Goal: Find specific page/section: Find specific page/section

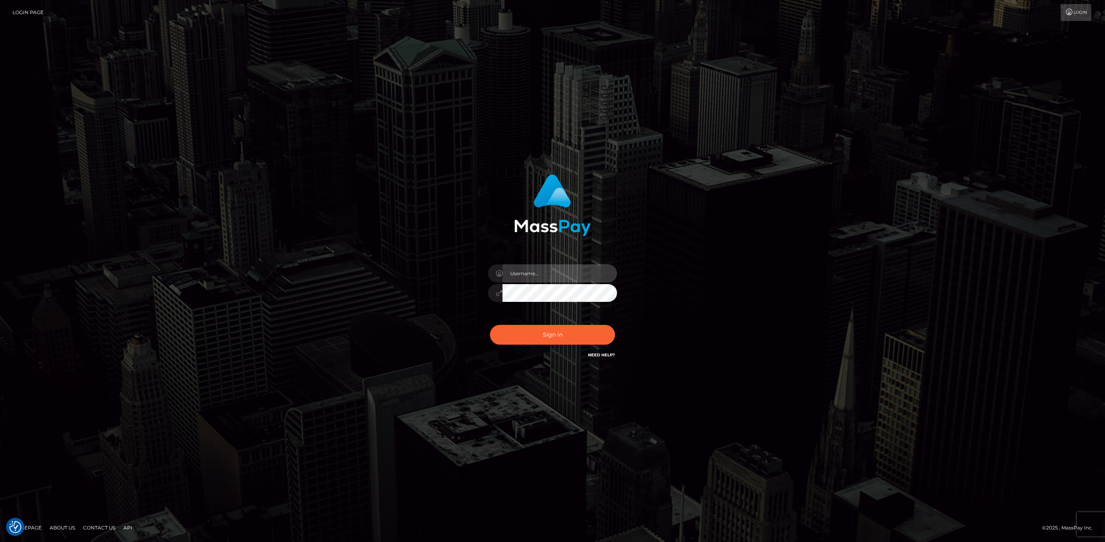
click at [560, 271] on input "text" at bounding box center [559, 273] width 115 height 18
type input "ashbil"
click at [546, 338] on button "Sign in" at bounding box center [552, 335] width 125 height 20
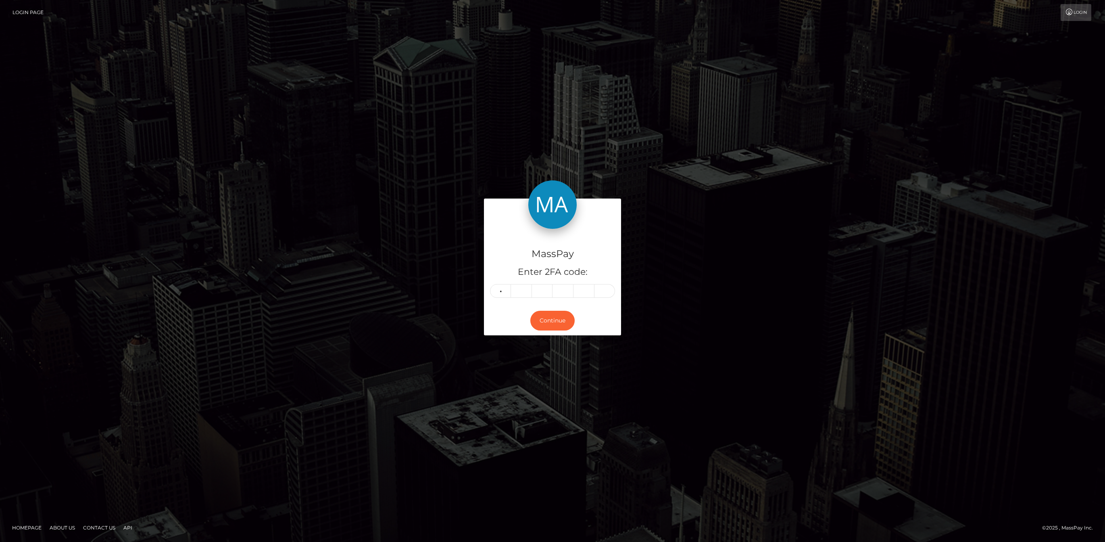
type input "8"
type input "4"
type input "7"
type input "4"
type input "0"
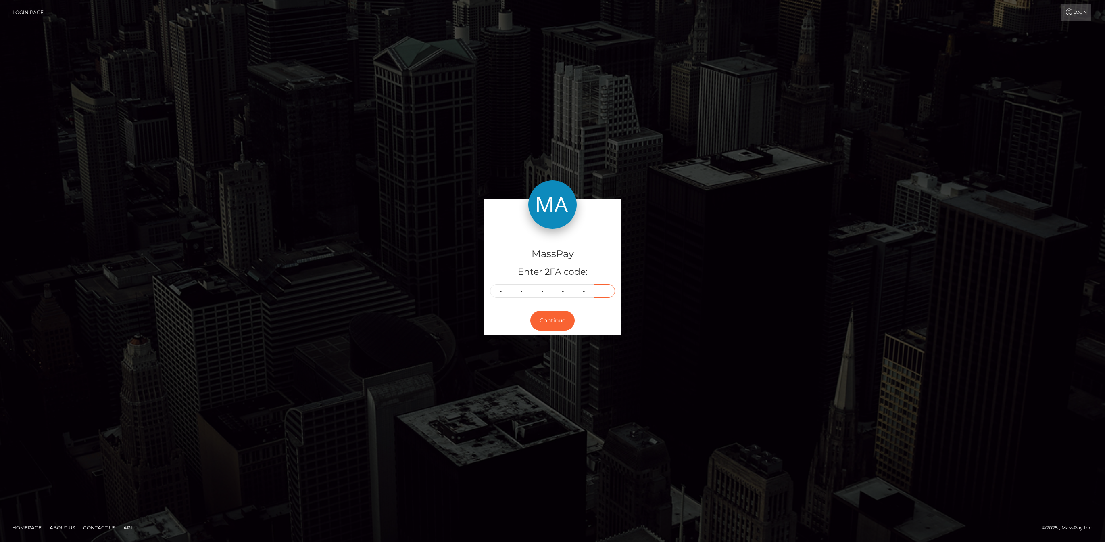
type input "9"
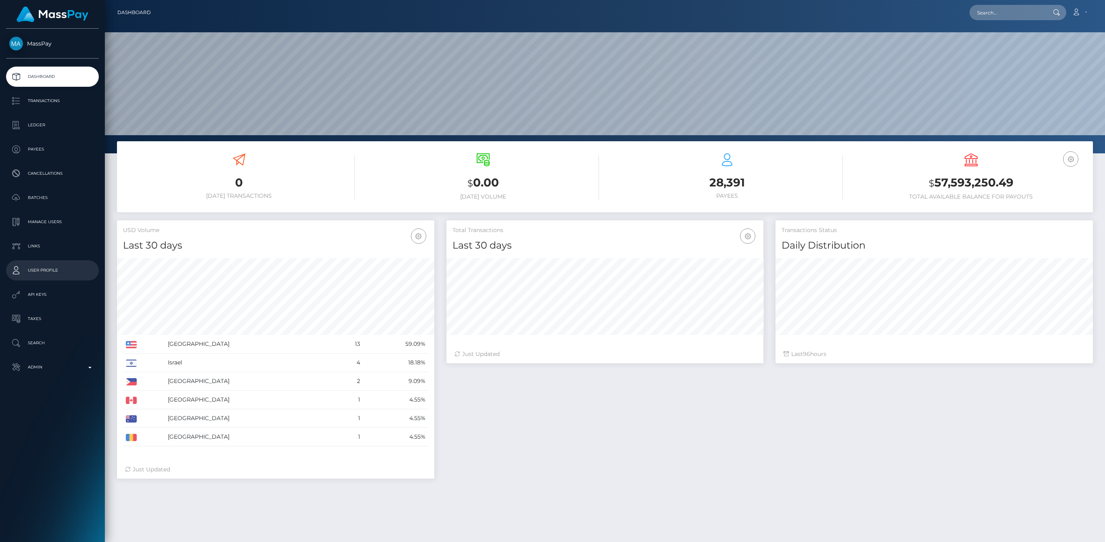
scroll to position [143, 317]
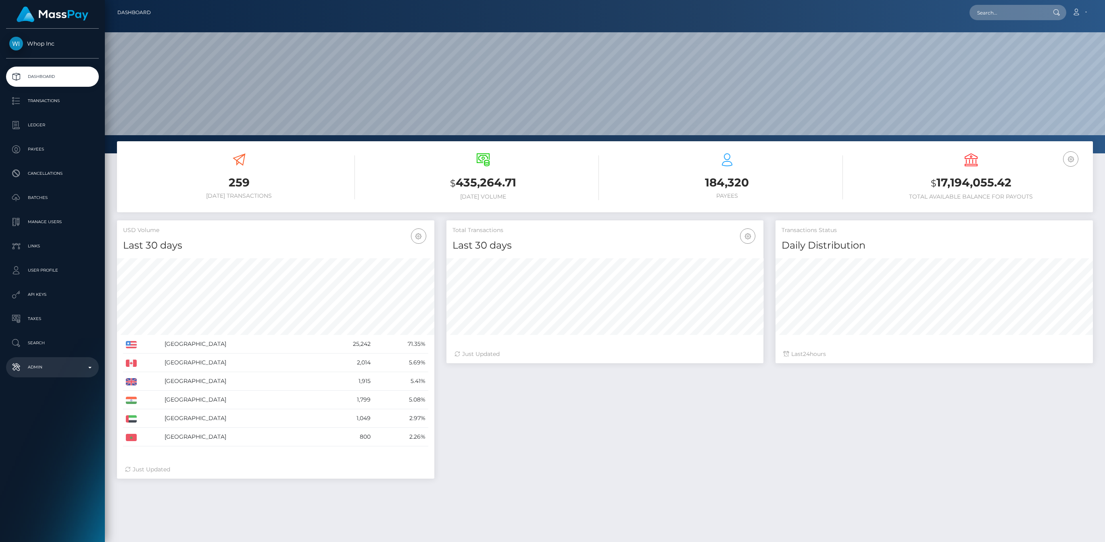
click at [95, 368] on p "Admin" at bounding box center [52, 367] width 86 height 12
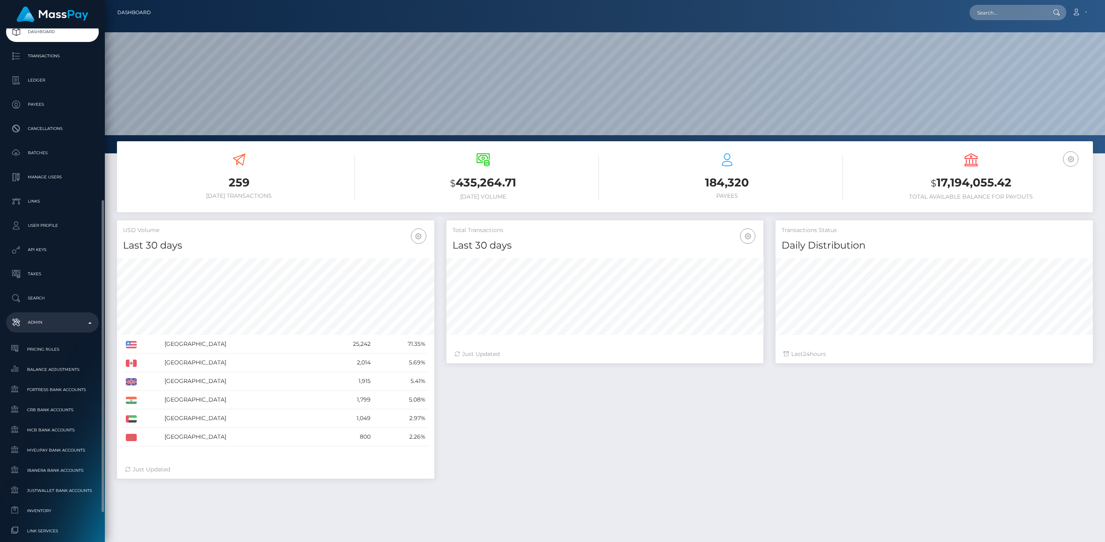
scroll to position [0, 0]
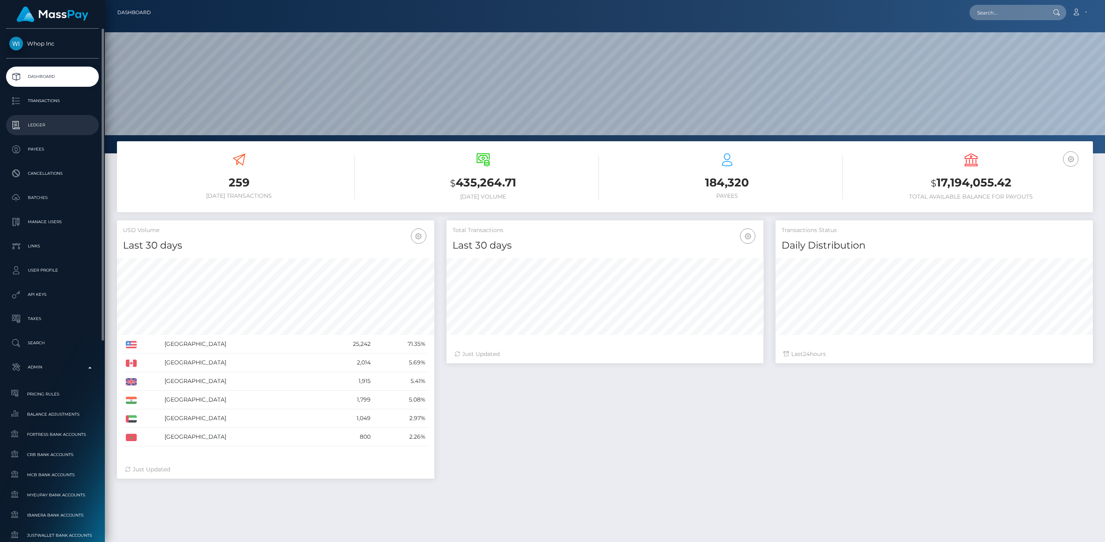
click at [58, 126] on p "Ledger" at bounding box center [52, 125] width 86 height 12
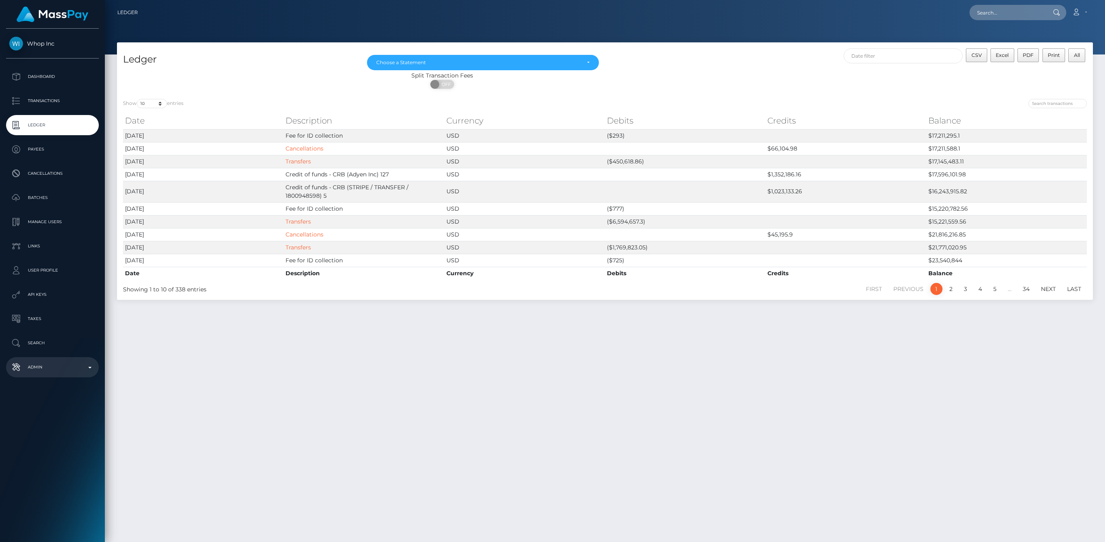
click at [94, 366] on p "Admin" at bounding box center [52, 367] width 86 height 12
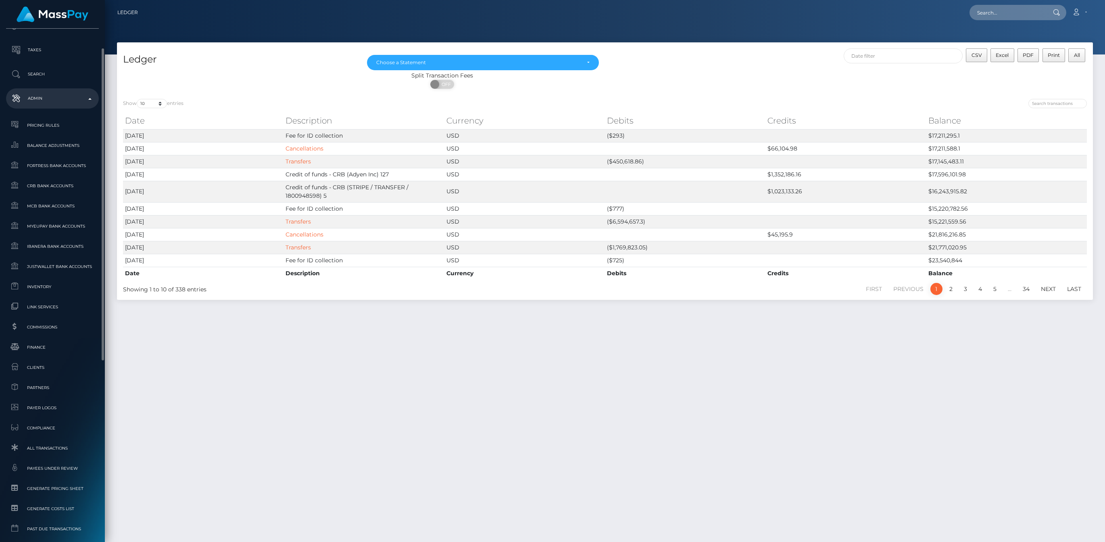
scroll to position [327, 0]
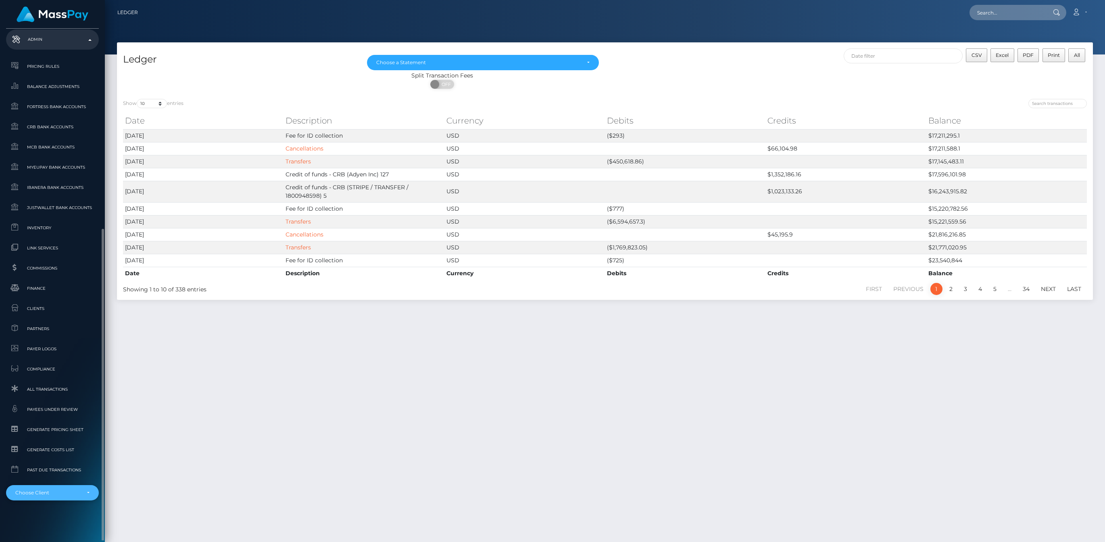
click at [85, 488] on div "Choose Client" at bounding box center [52, 492] width 93 height 15
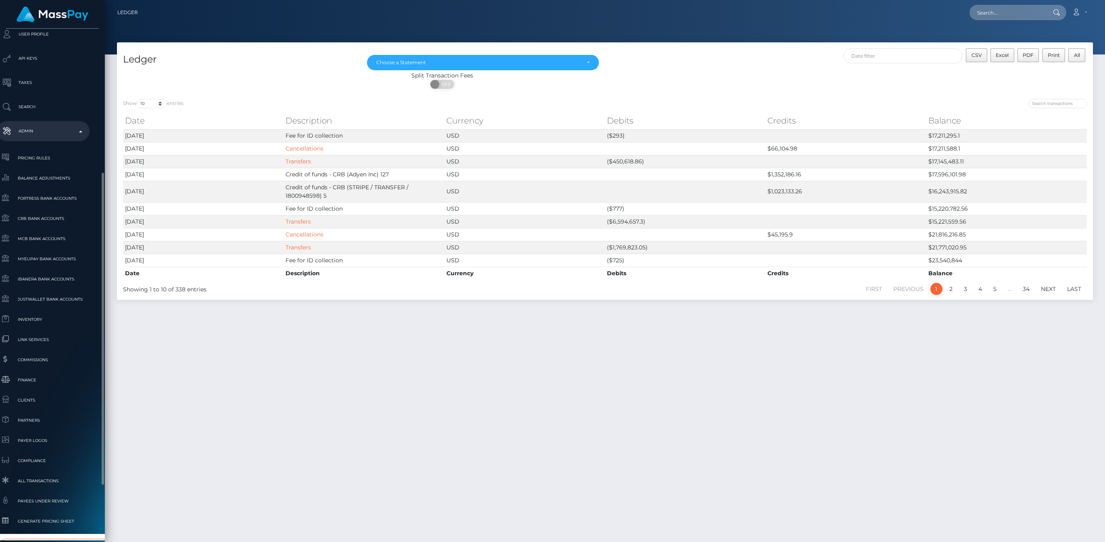
scroll to position [325, 9]
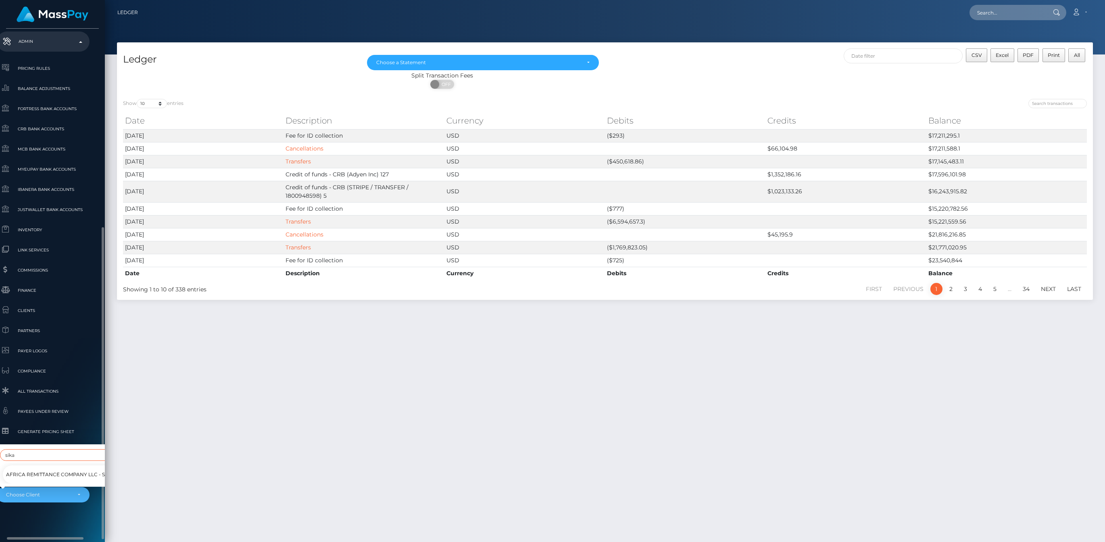
type input "sika"
click at [60, 469] on span "Africa Remittance Company LLC - SikaCash" at bounding box center [67, 474] width 122 height 10
select select "353"
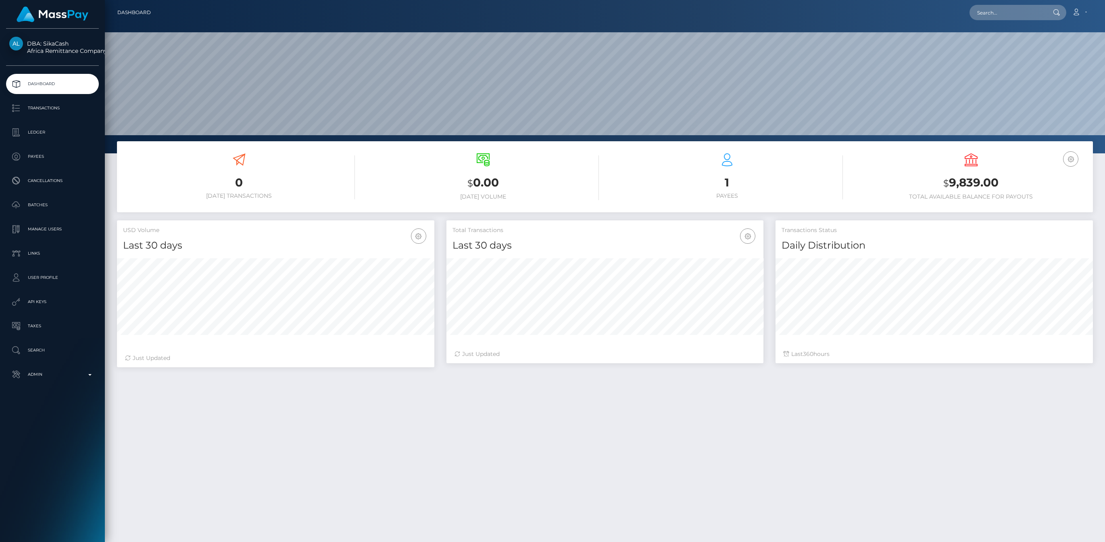
scroll to position [143, 317]
